Goal: Task Accomplishment & Management: Manage account settings

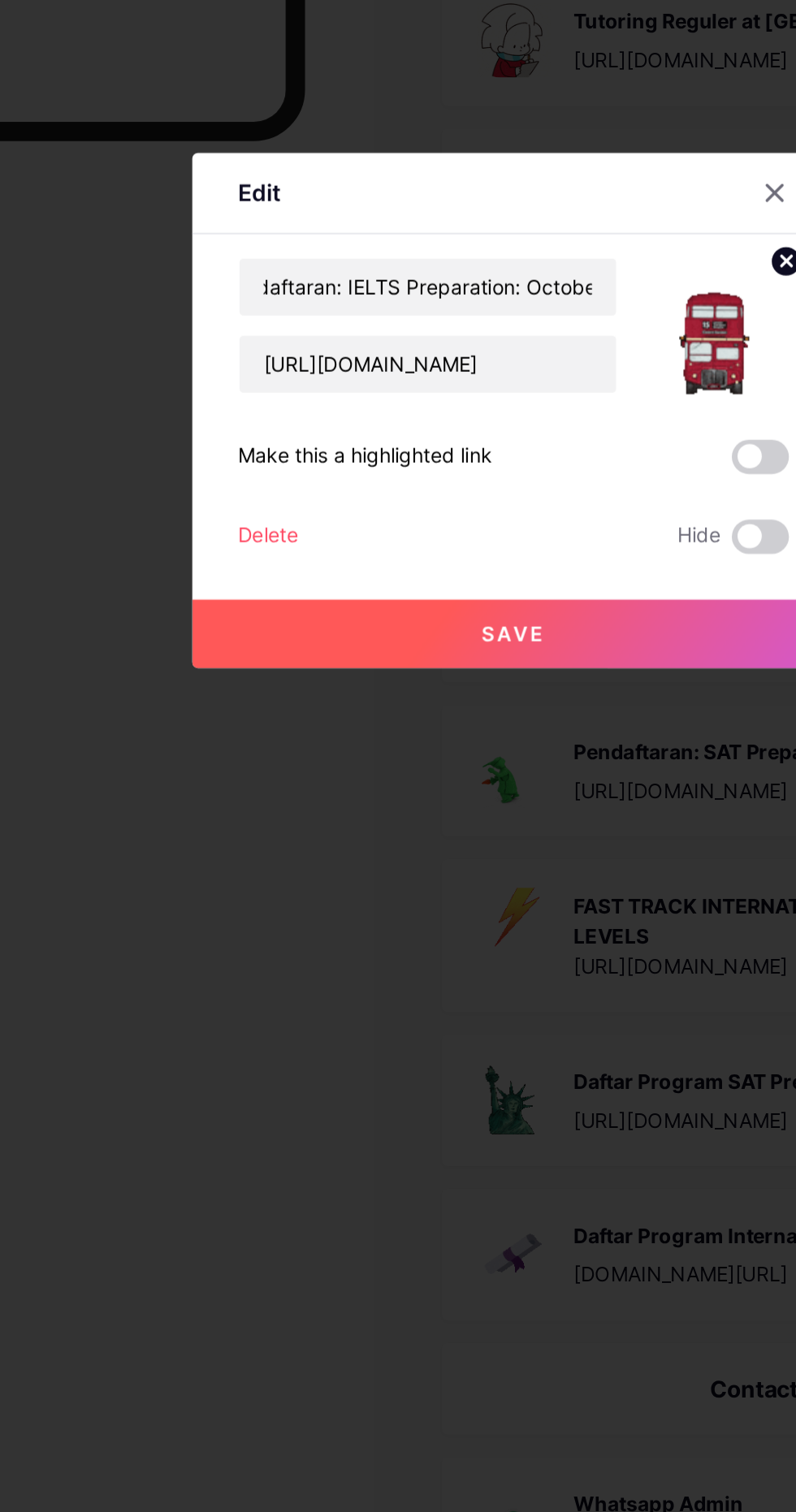
scroll to position [0, 30]
type input "Pendaftaran: IELTS Preparation: October"
click at [471, 656] on div "Edit" at bounding box center [398, 637] width 366 height 38
click at [452, 903] on button "Save" at bounding box center [398, 883] width 366 height 39
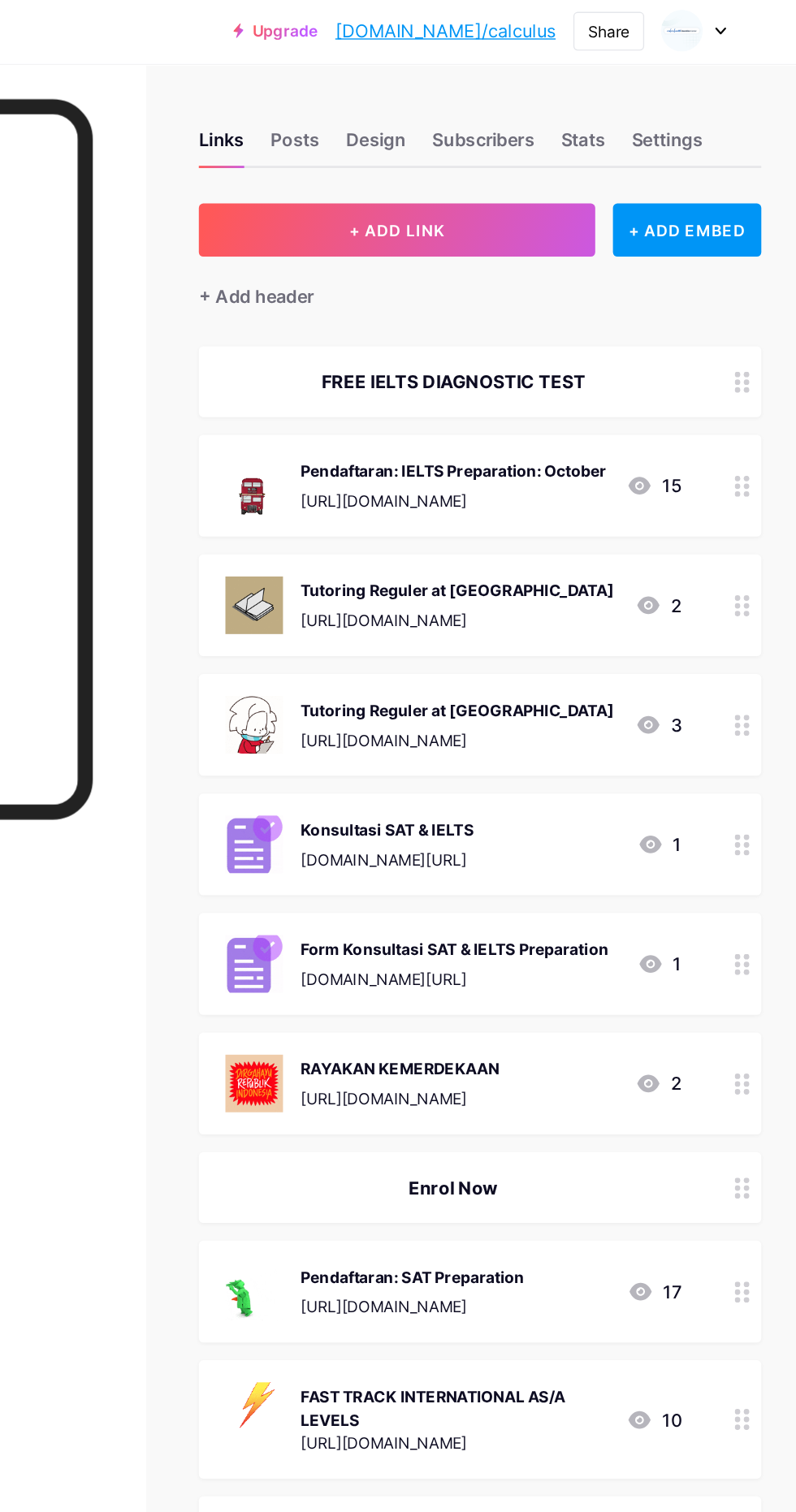
click at [631, 374] on div "[URL][DOMAIN_NAME]" at bounding box center [544, 368] width 224 height 17
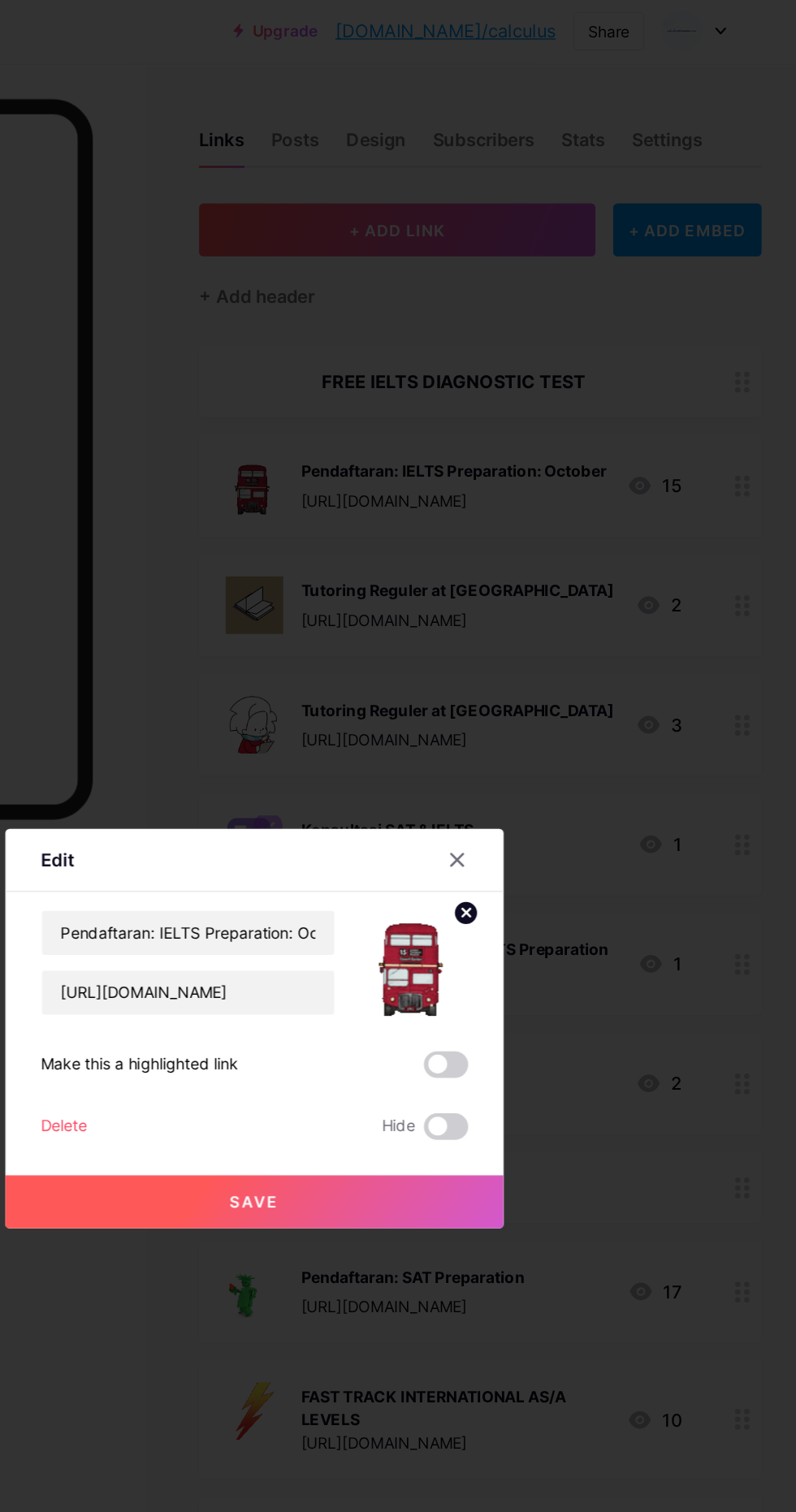
click at [535, 793] on span at bounding box center [538, 783] width 32 height 20
click at [522, 787] on input "checkbox" at bounding box center [522, 787] width 0 height 0
click at [497, 903] on button "Save" at bounding box center [398, 883] width 366 height 39
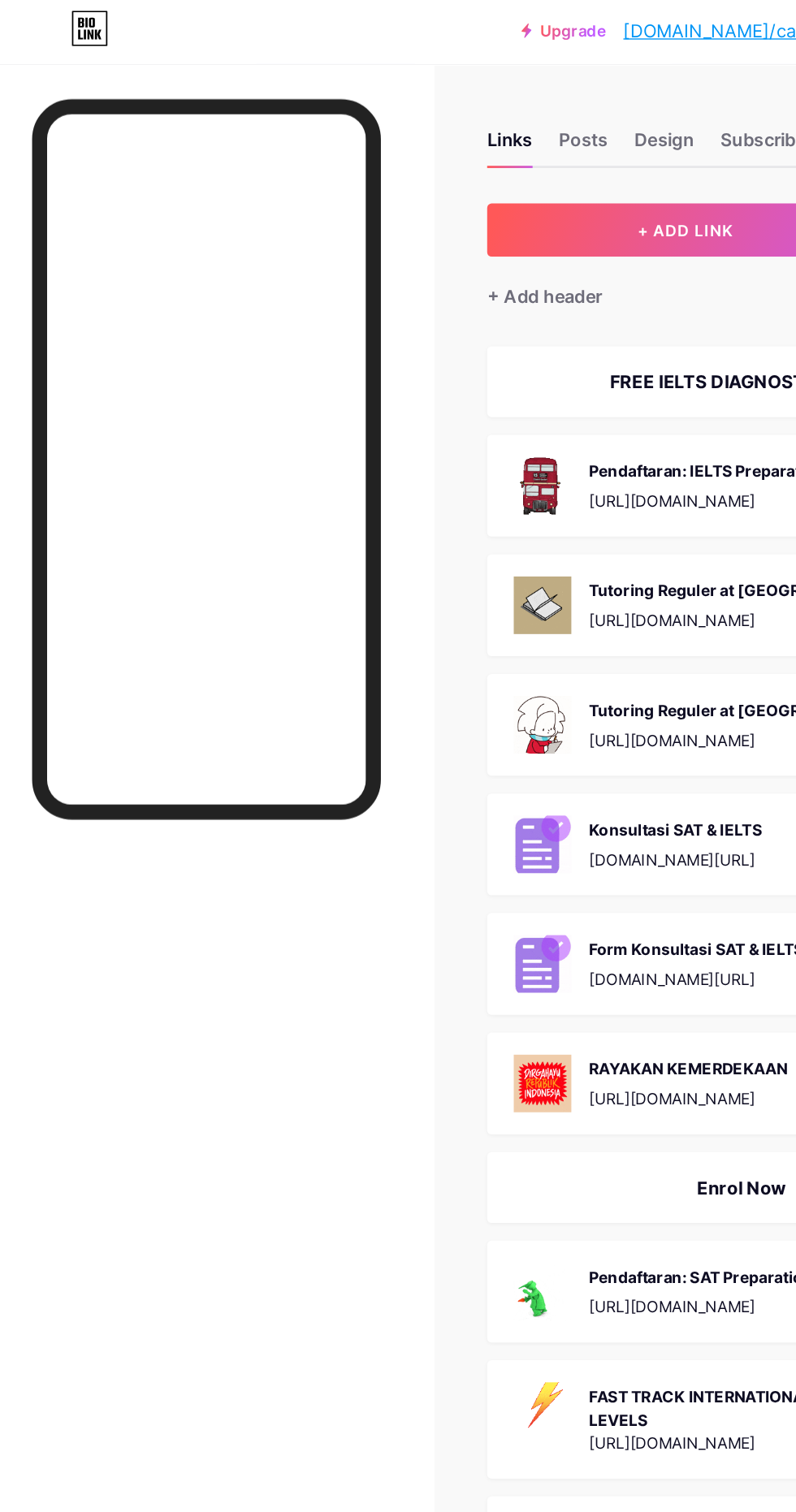
click at [536, 278] on div "FREE IELTS DIAGNOSTIC TEST" at bounding box center [544, 282] width 334 height 20
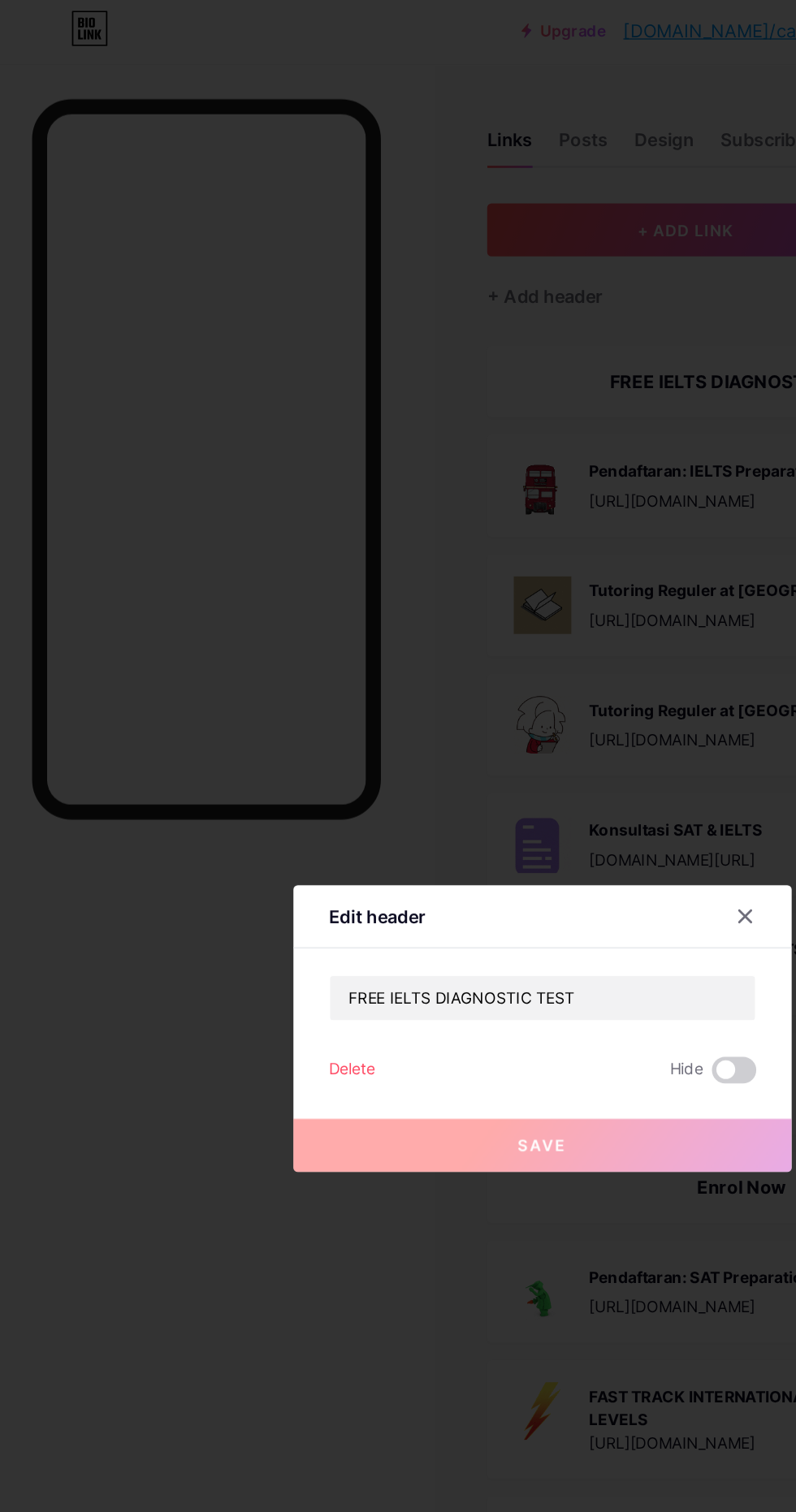
click at [546, 678] on icon at bounding box center [547, 673] width 9 height 9
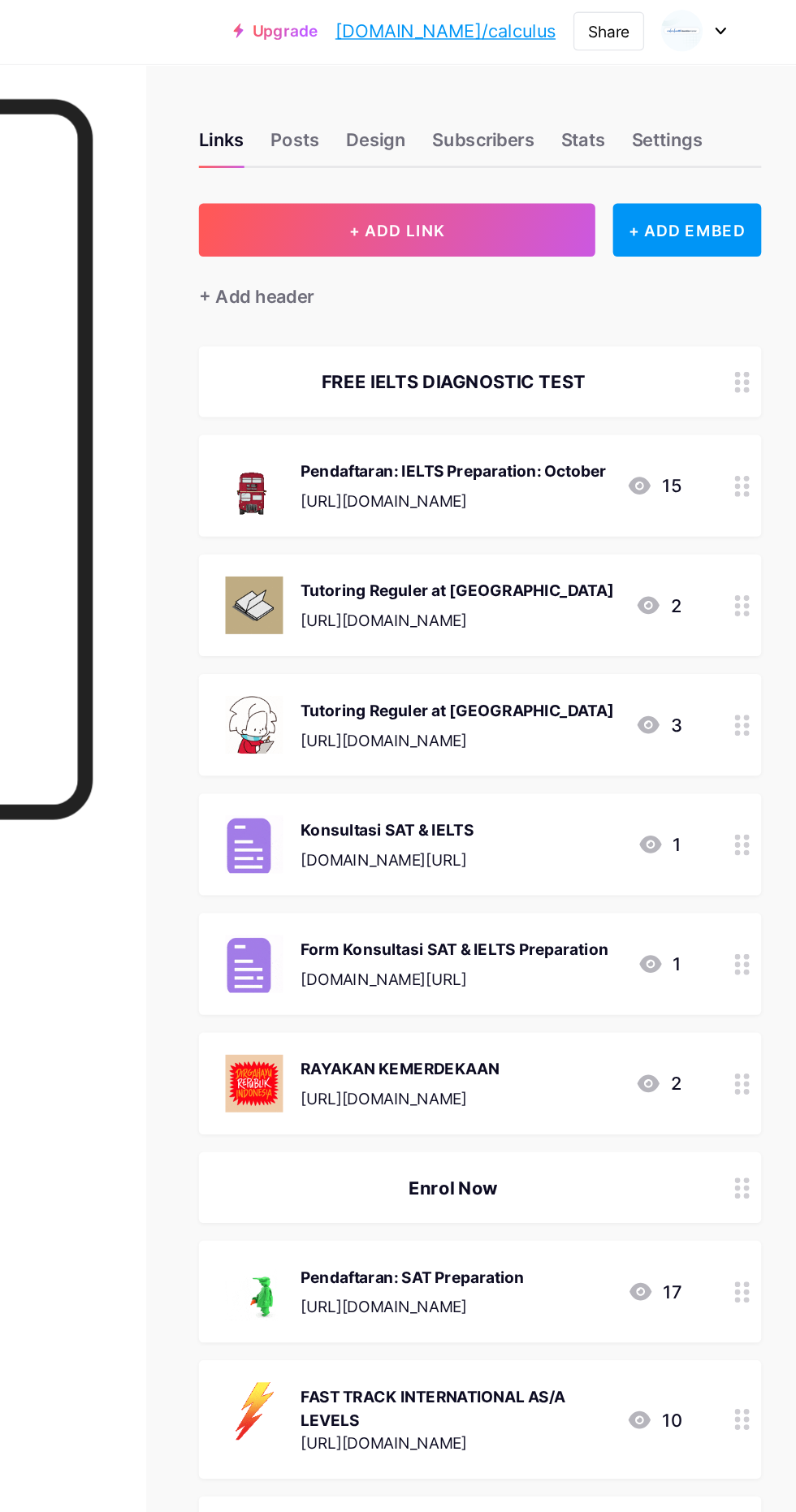
click at [594, 350] on div "Pendaftaran: IELTS Preparation: October" at bounding box center [544, 347] width 224 height 17
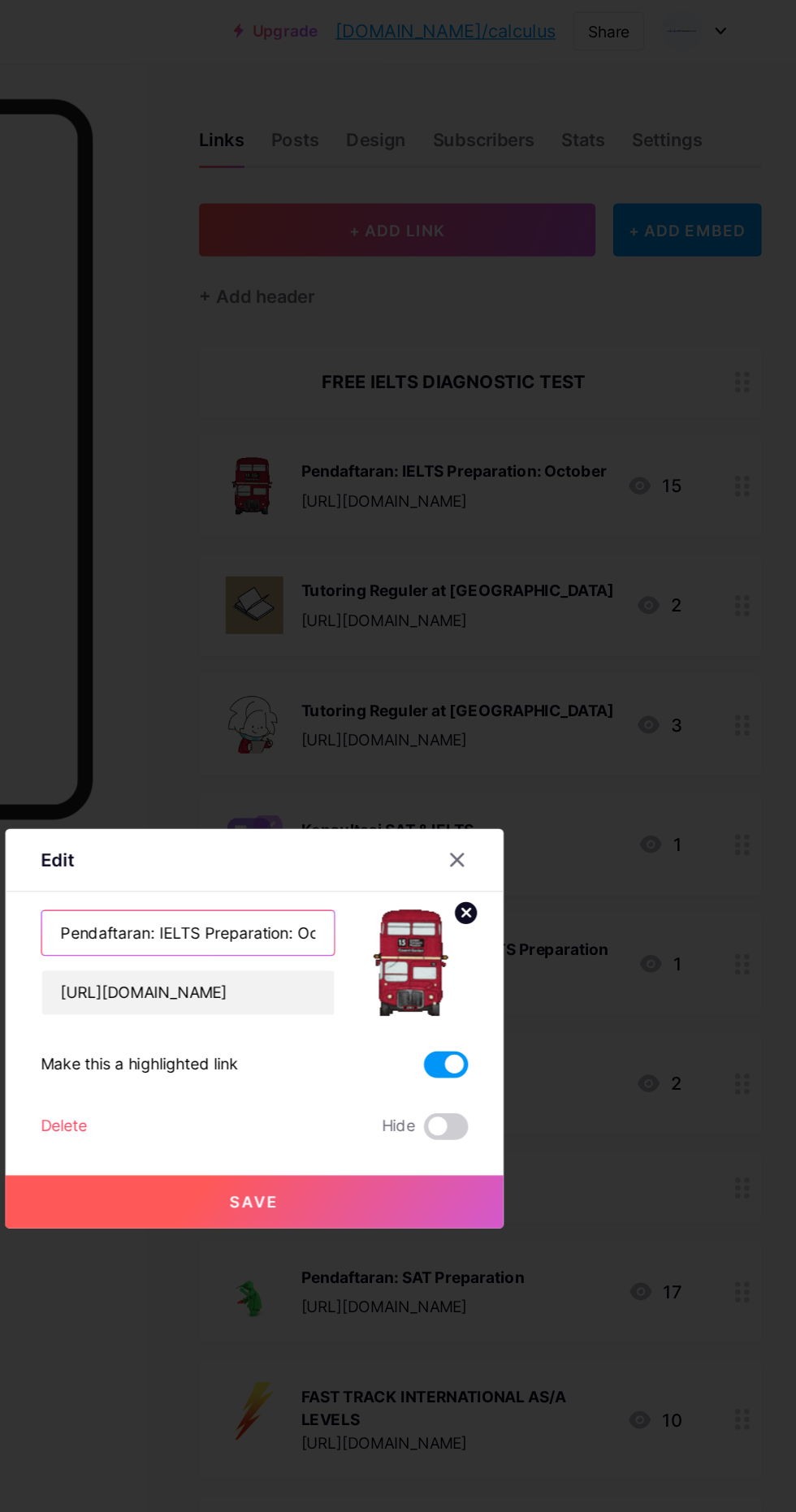
click at [334, 703] on input "Pendaftaran: IELTS Preparation: October" at bounding box center [350, 686] width 215 height 32
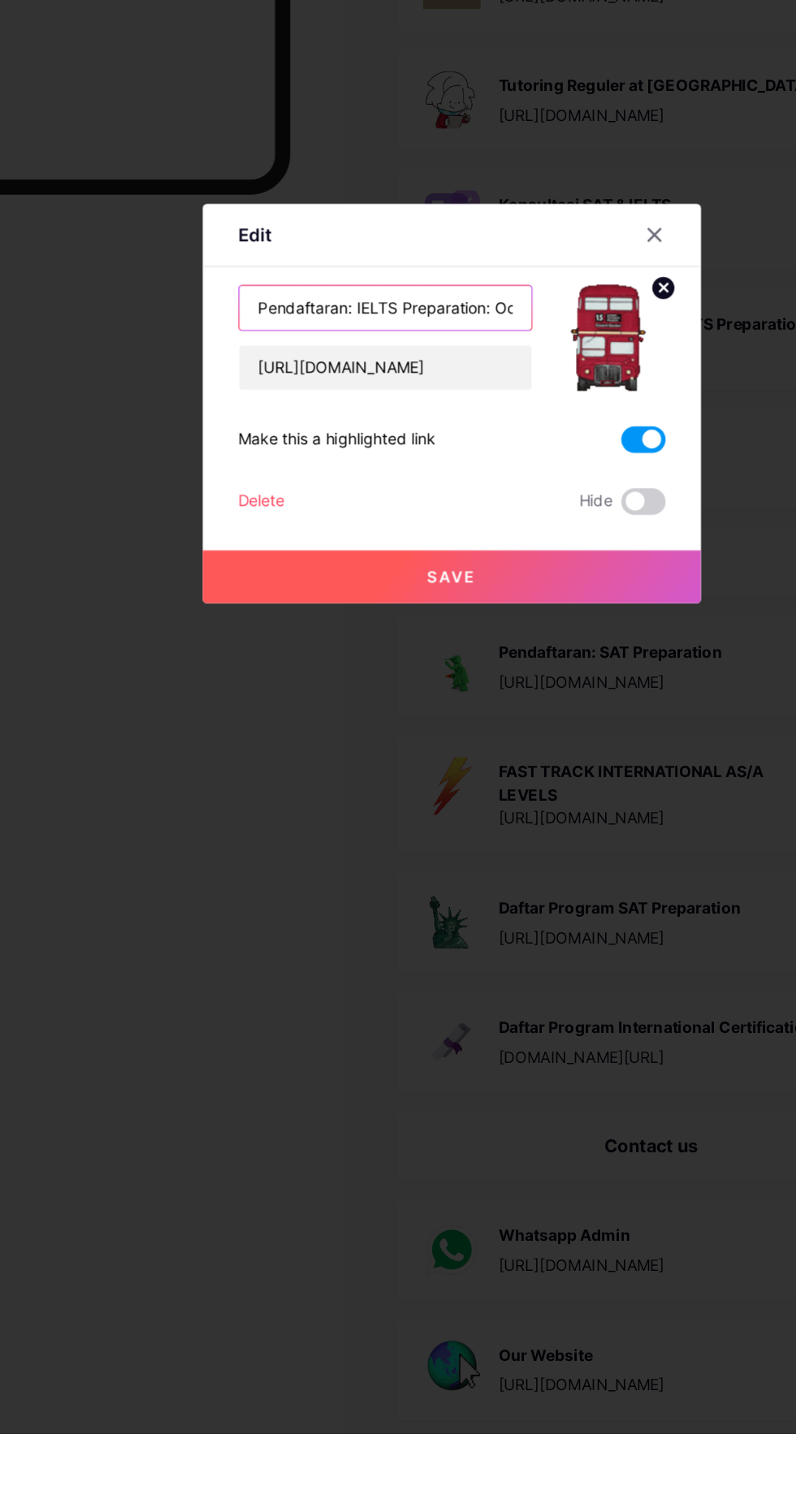
click at [318, 703] on input "Pendaftaran: IELTS Preparation: October" at bounding box center [350, 686] width 215 height 32
type input "Pendaftaran IELTS Preparation: October"
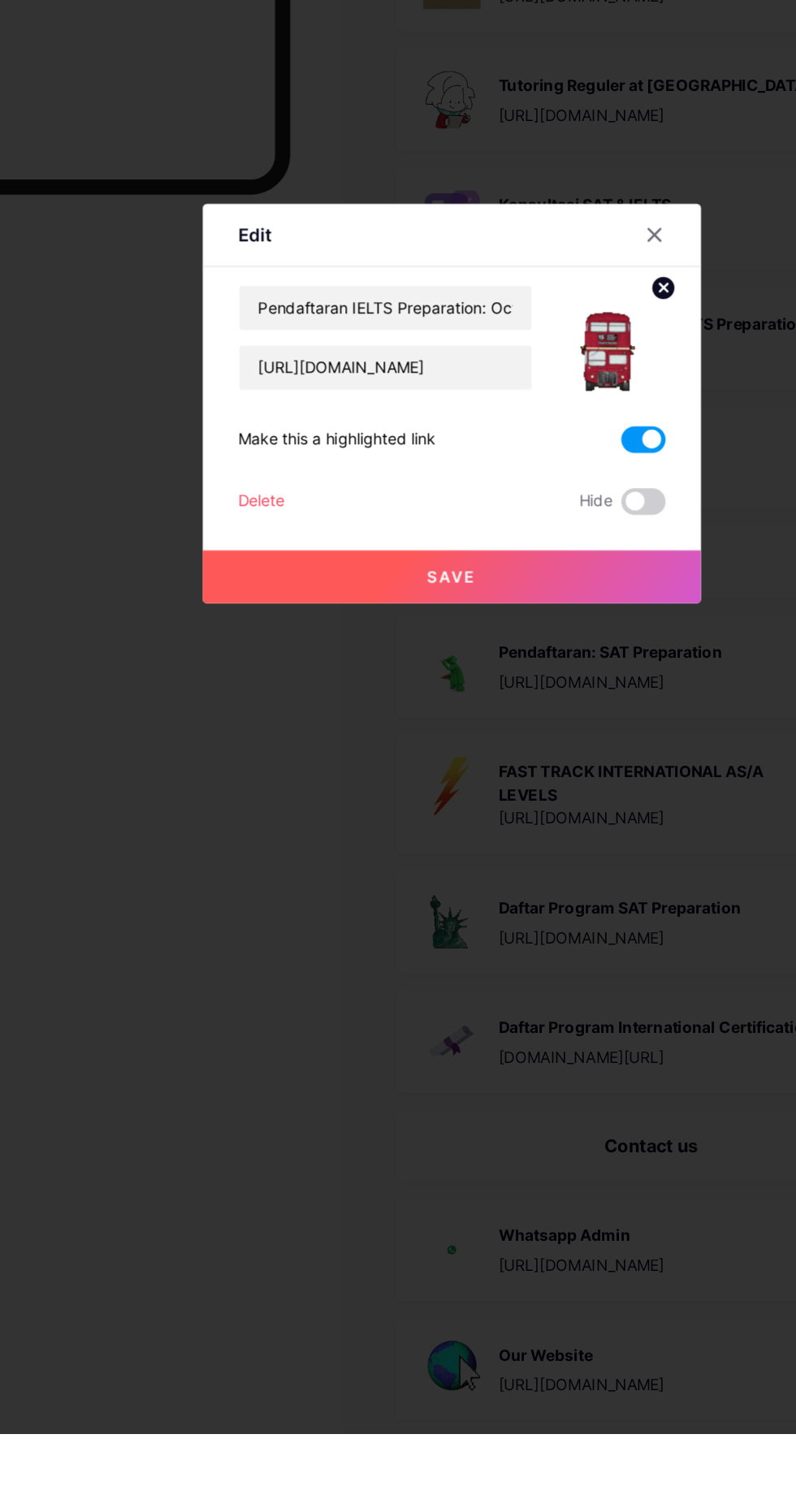
click at [470, 903] on button "Save" at bounding box center [398, 883] width 366 height 39
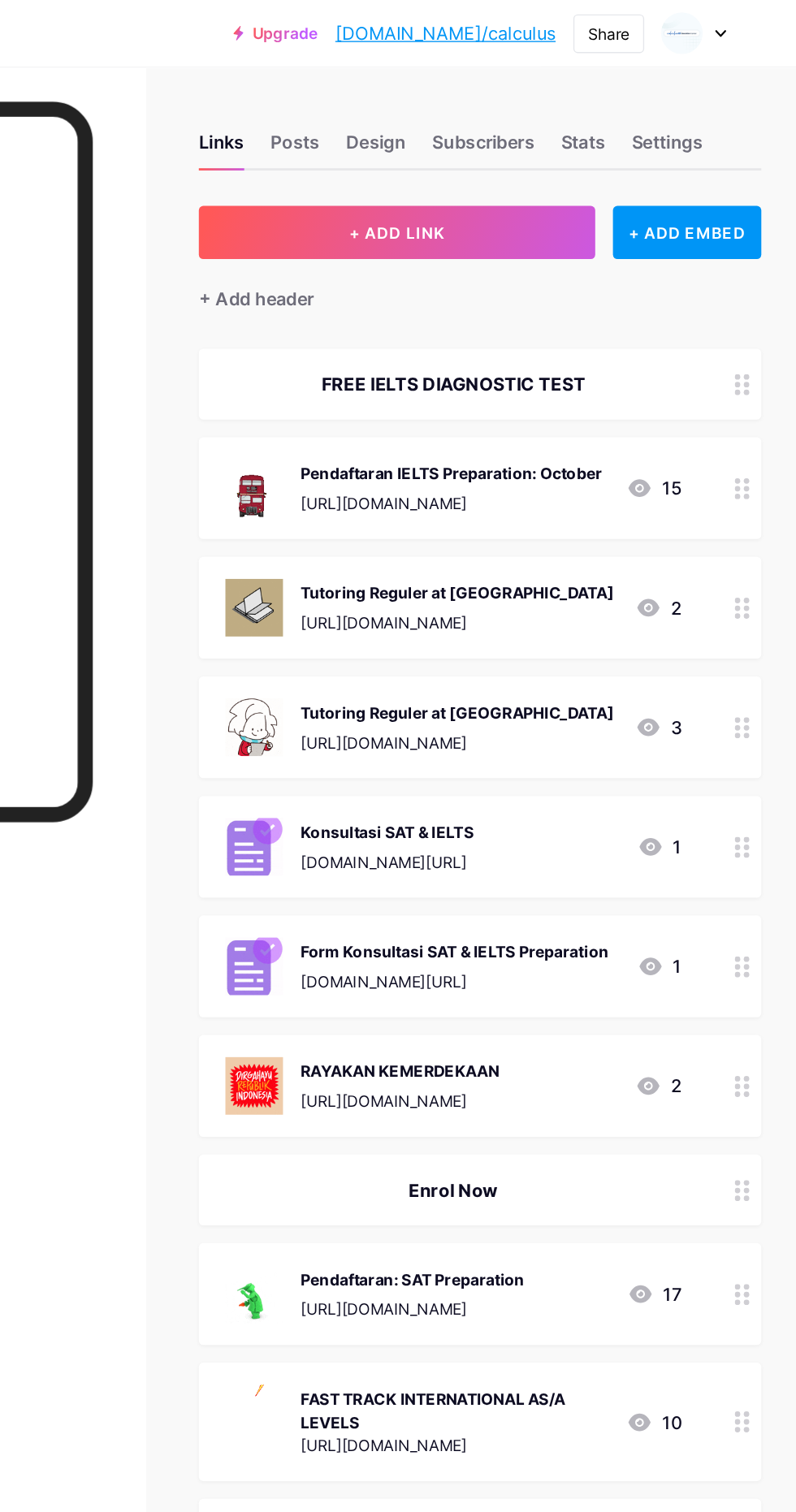
click at [572, 24] on link "[DOMAIN_NAME]/calculus" at bounding box center [538, 24] width 162 height 20
